Goal: Transaction & Acquisition: Download file/media

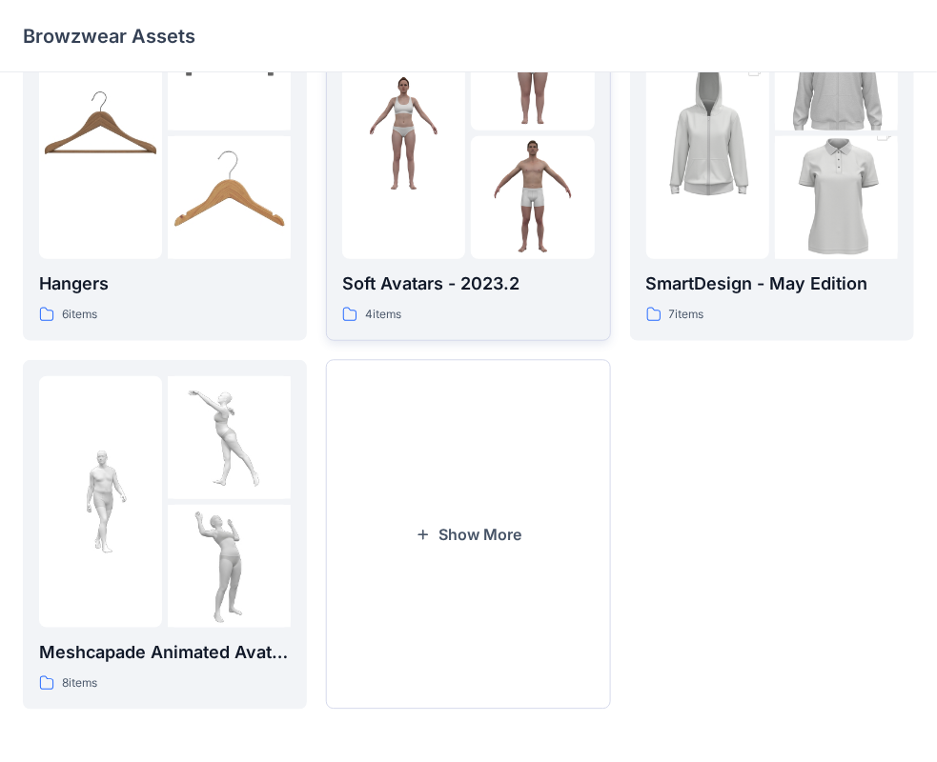
scroll to position [473, 0]
click at [416, 288] on p "Soft Avatars - 2023.2" at bounding box center [468, 284] width 252 height 27
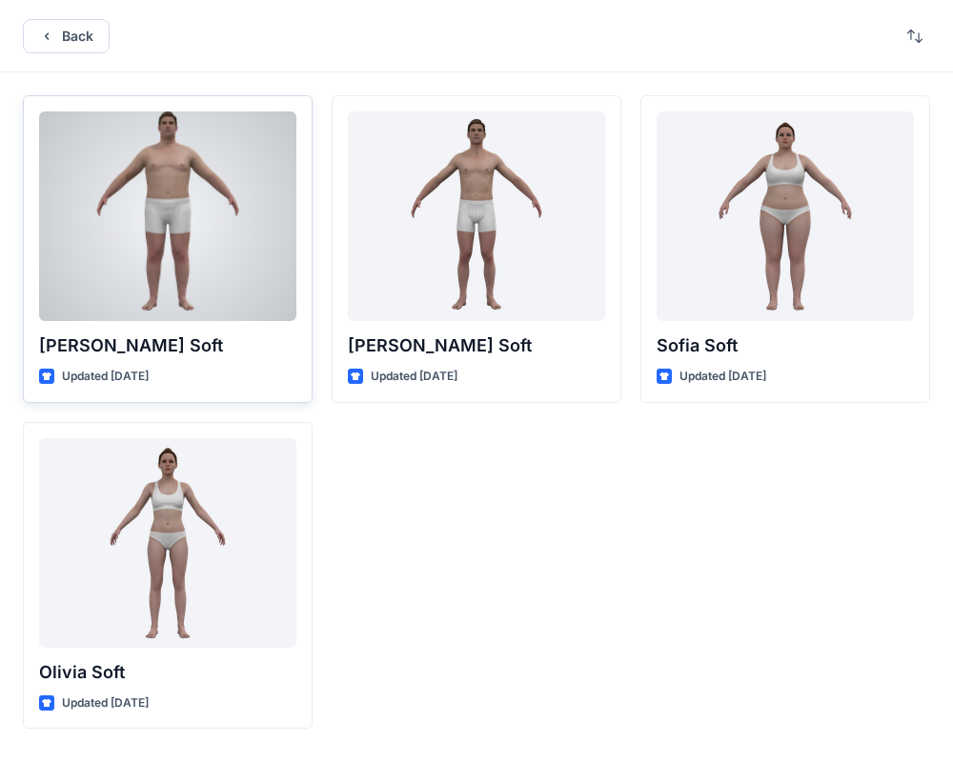
click at [211, 141] on div at bounding box center [167, 217] width 257 height 210
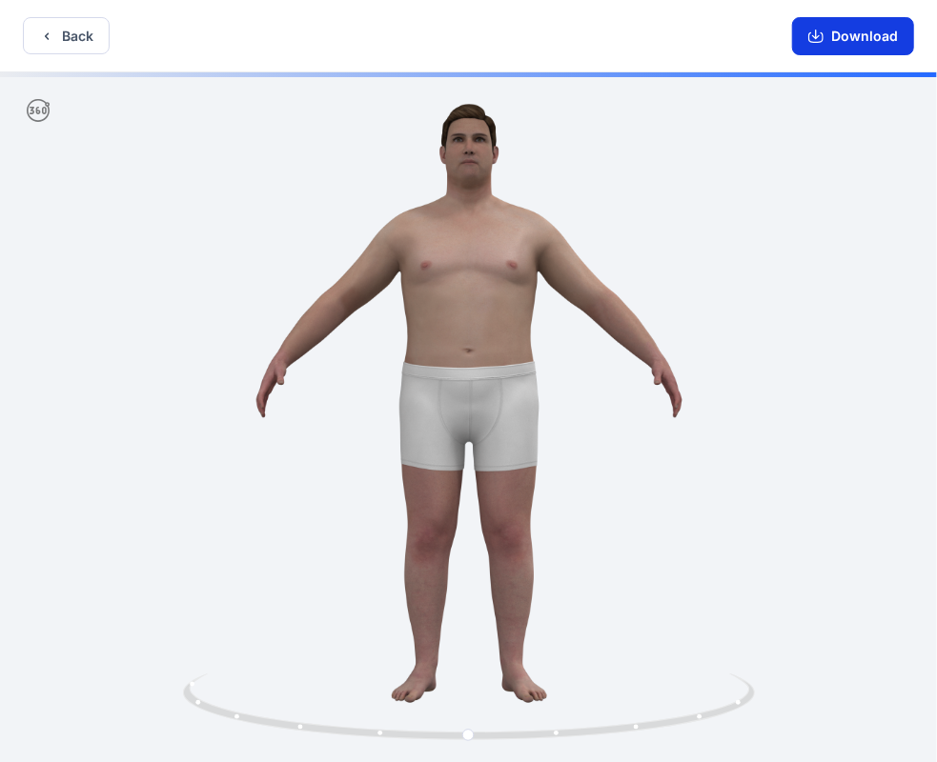
click at [835, 38] on button "Download" at bounding box center [853, 36] width 122 height 38
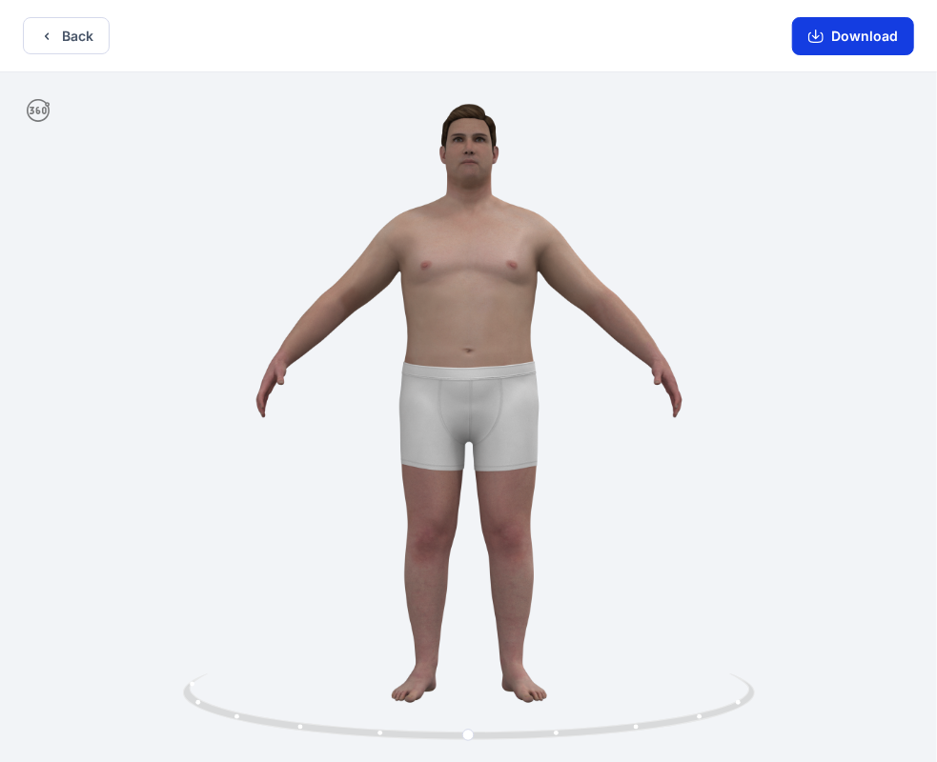
click at [867, 44] on button "Download" at bounding box center [853, 36] width 122 height 38
click at [49, 29] on icon "button" at bounding box center [46, 36] width 15 height 15
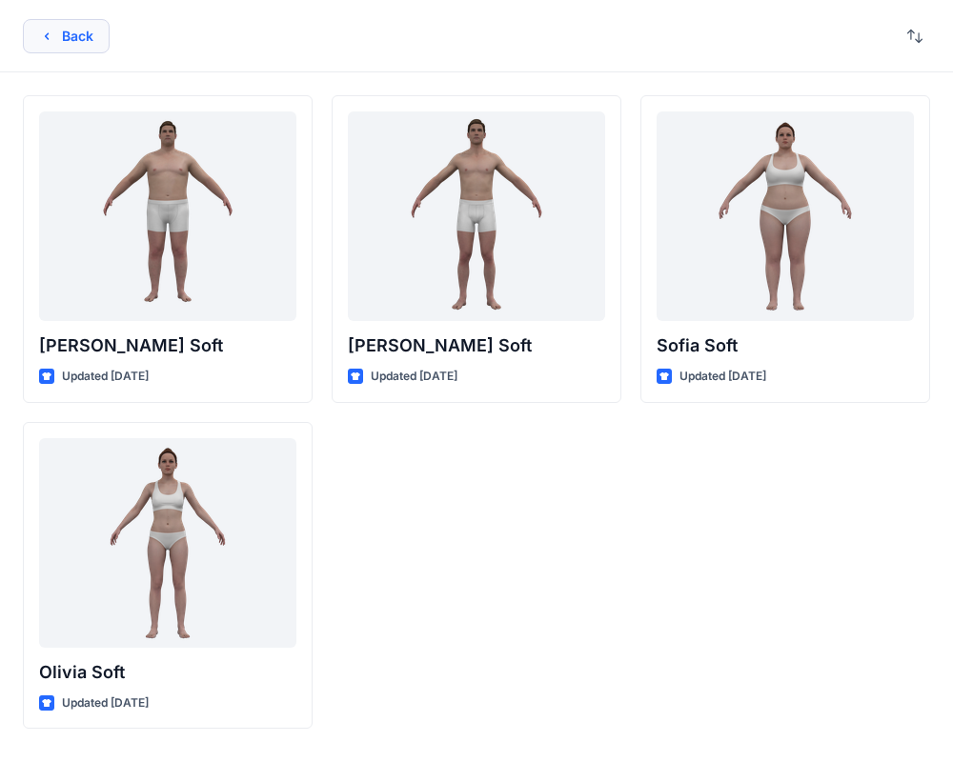
click at [88, 34] on button "Back" at bounding box center [66, 36] width 87 height 34
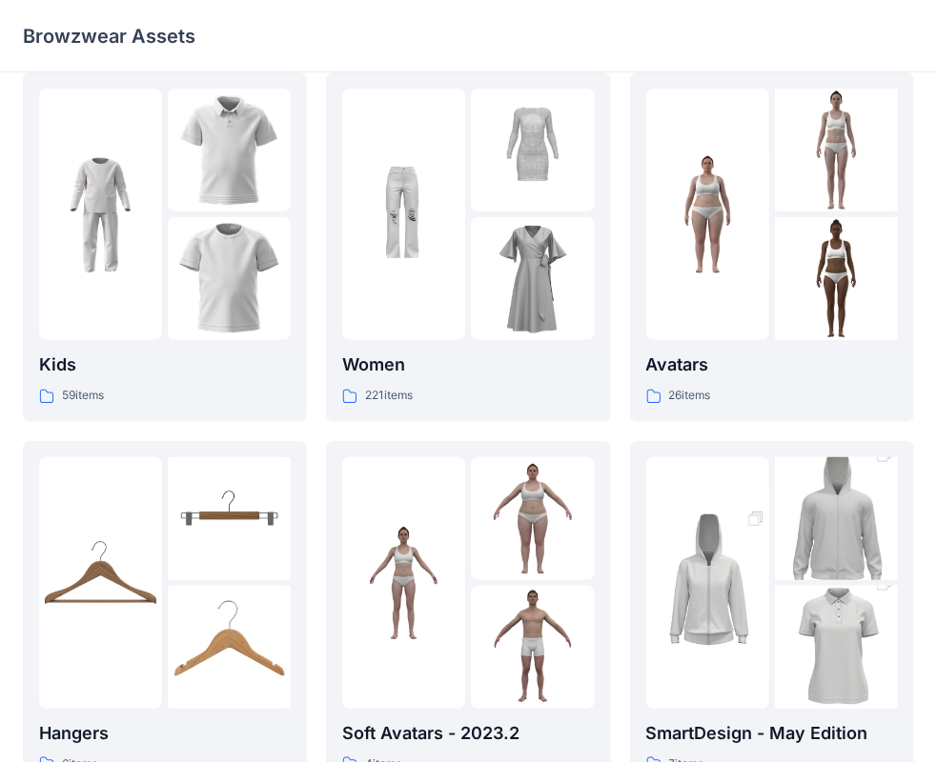
scroll to position [4, 0]
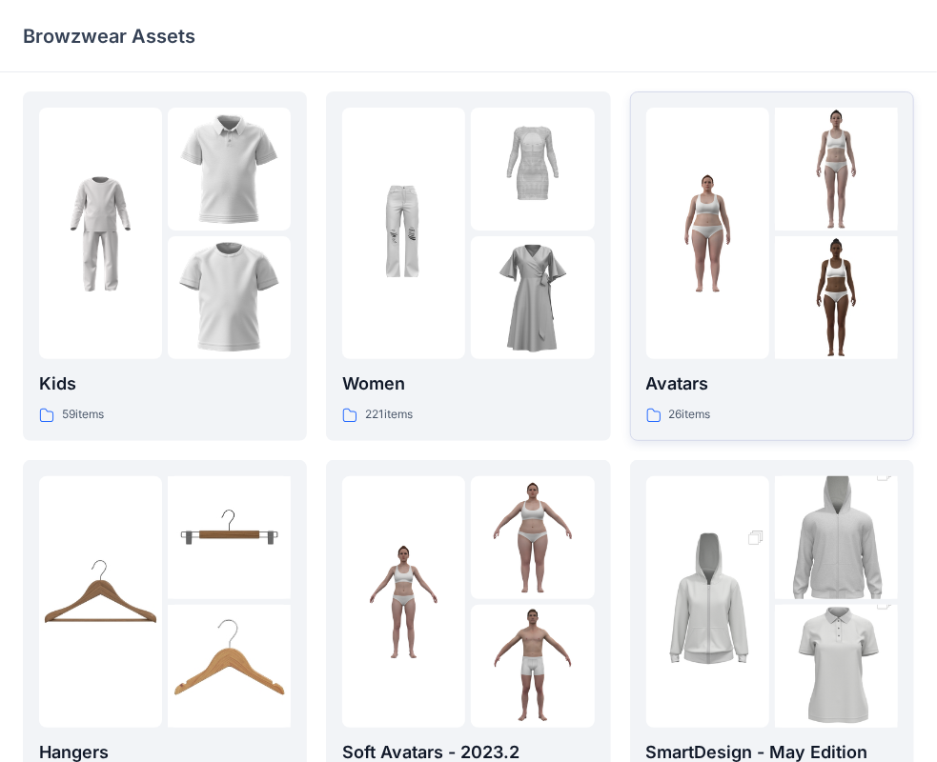
click at [732, 262] on img at bounding box center [707, 234] width 123 height 123
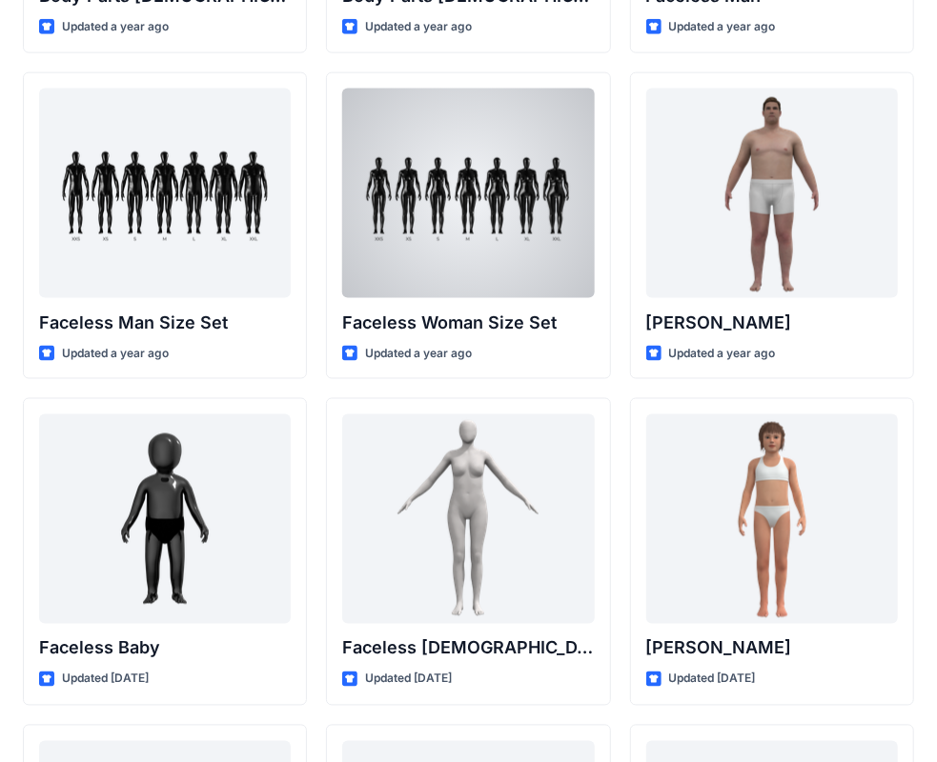
scroll to position [1002, 0]
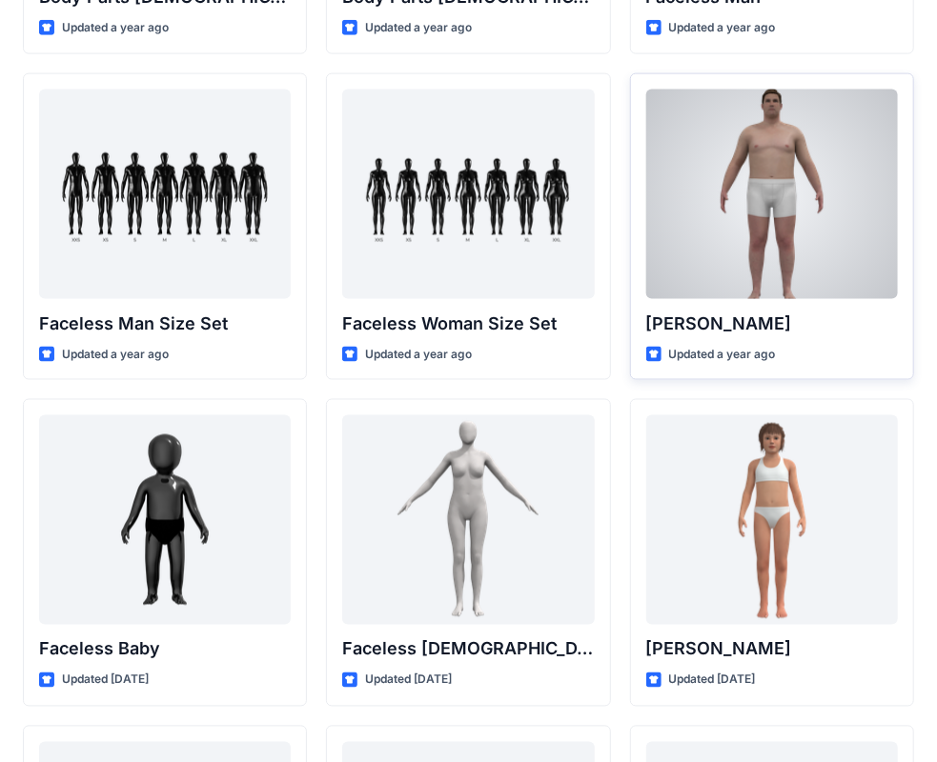
click at [757, 179] on div at bounding box center [772, 195] width 252 height 210
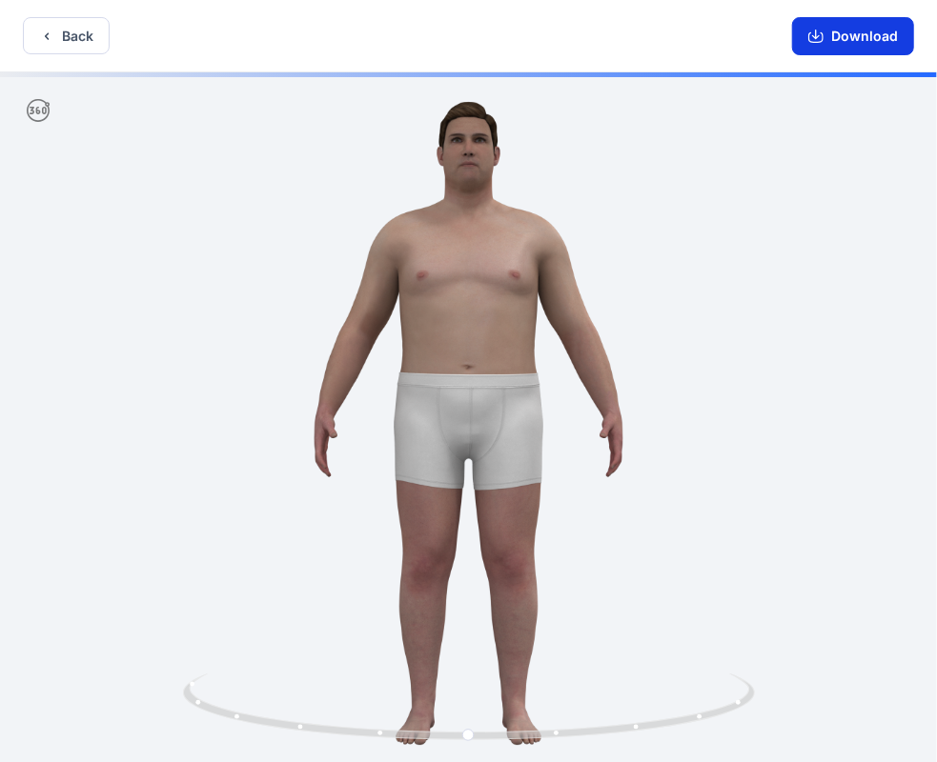
click at [857, 45] on button "Download" at bounding box center [853, 36] width 122 height 38
